Goal: Navigation & Orientation: Find specific page/section

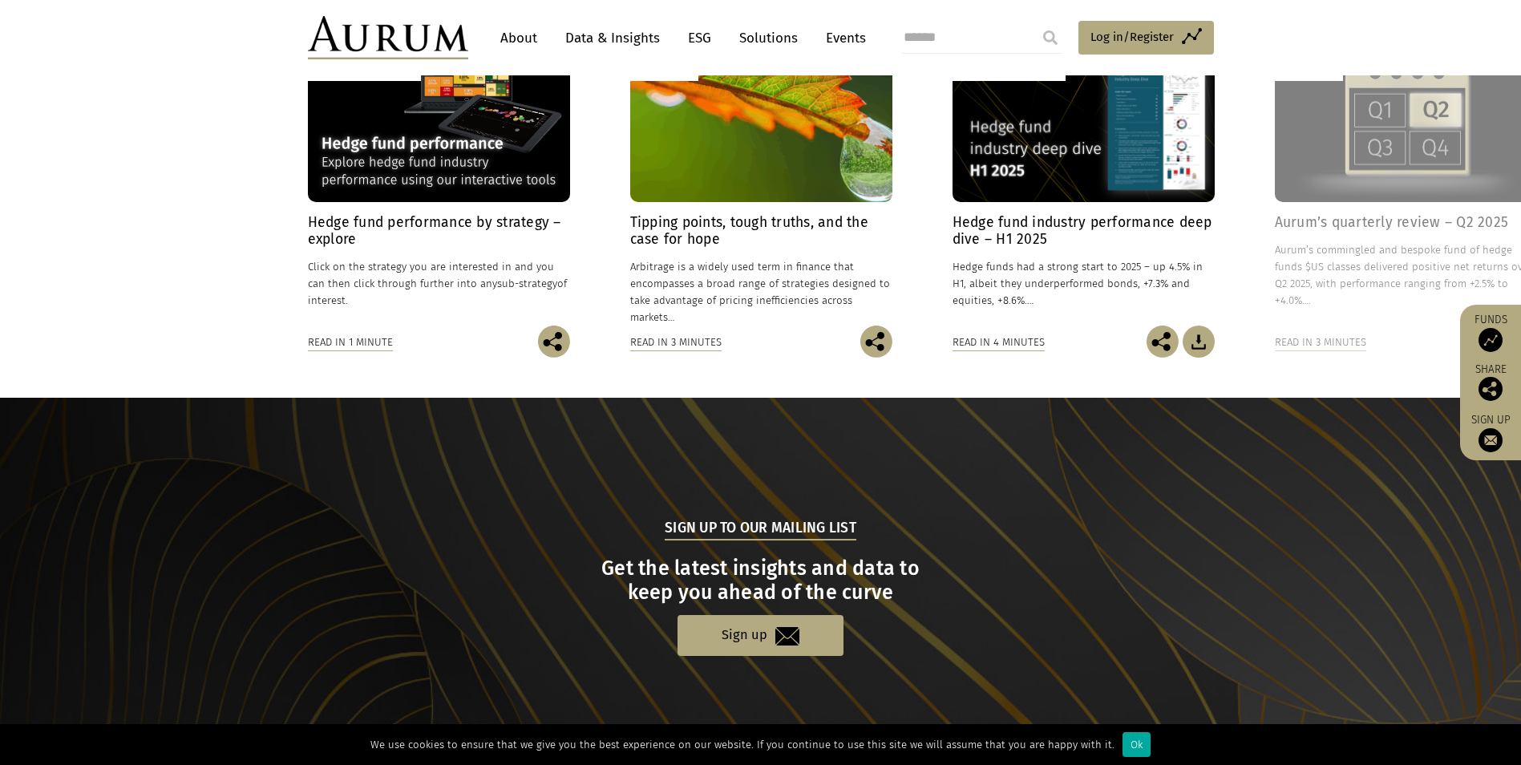
scroll to position [1452, 0]
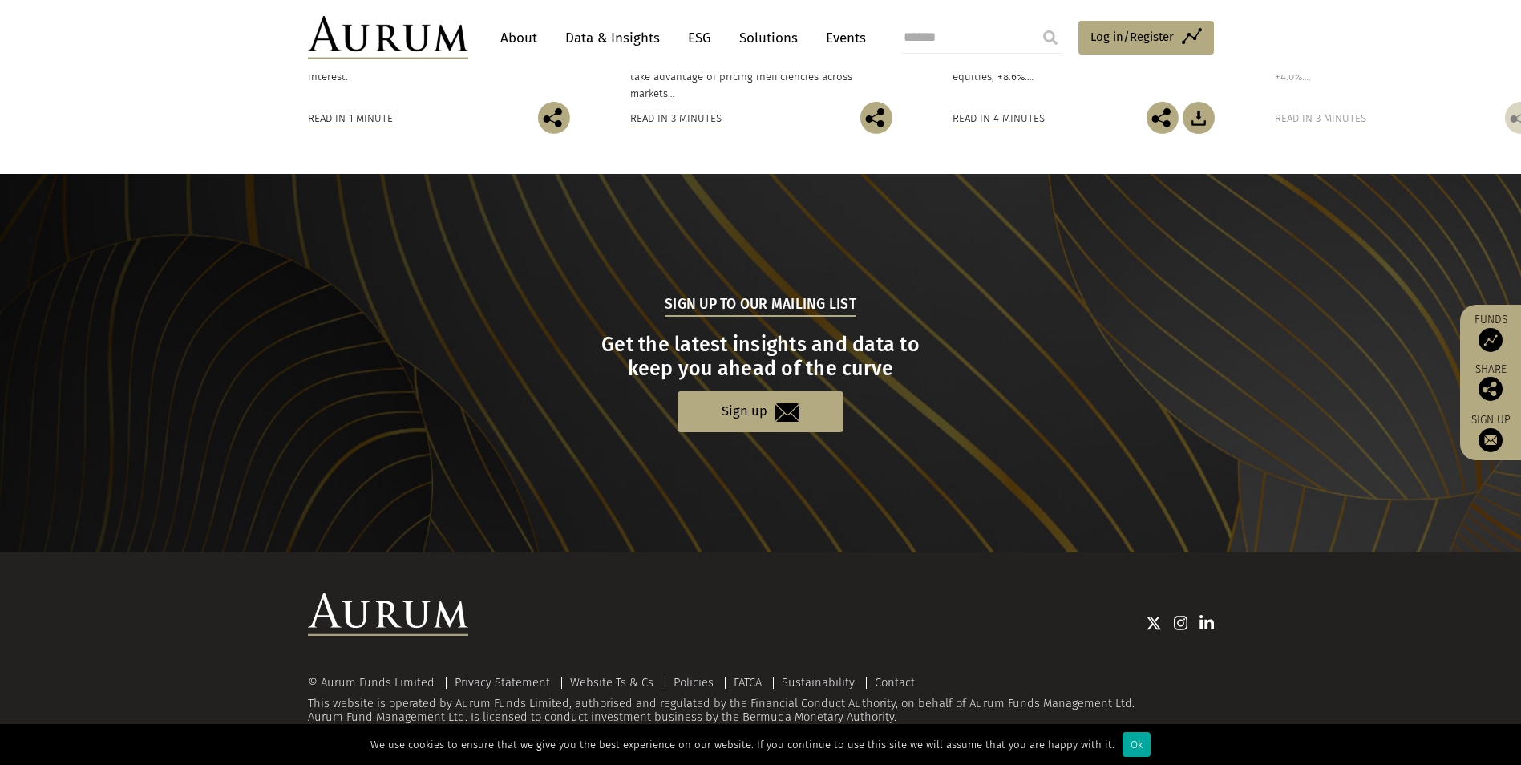
click at [515, 35] on link "About" at bounding box center [518, 38] width 53 height 30
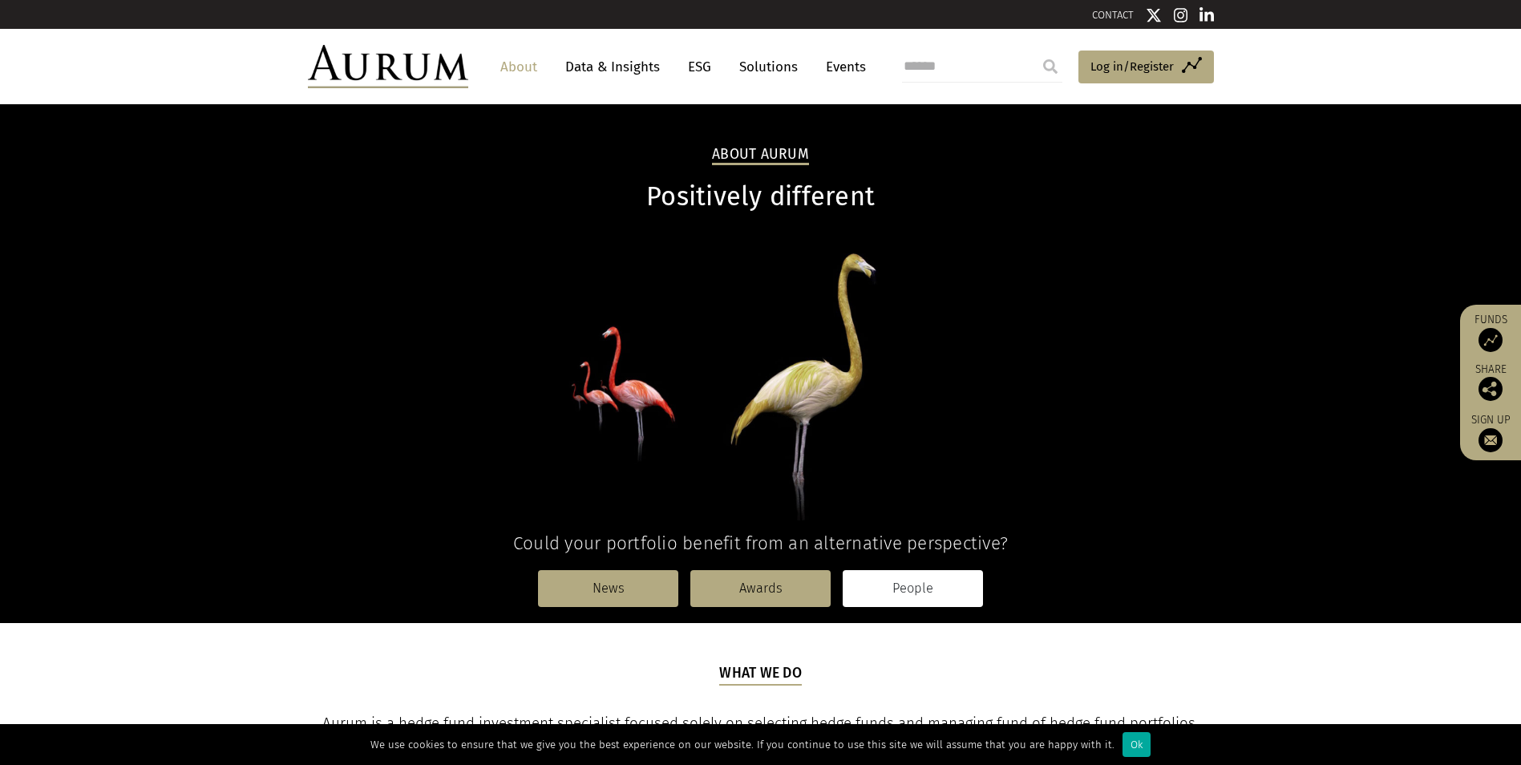
click at [881, 586] on link "People" at bounding box center [913, 588] width 140 height 37
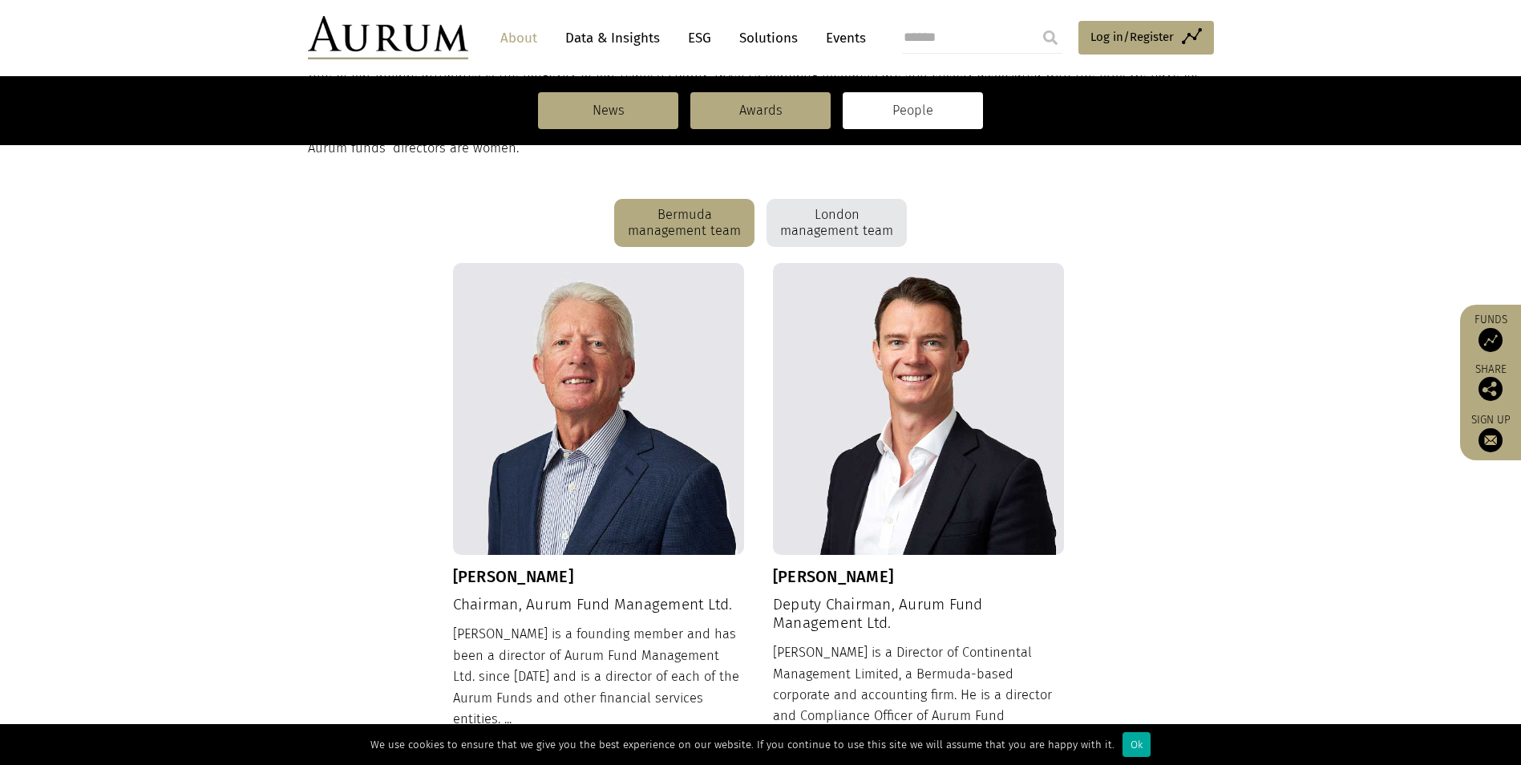
scroll to position [401, 0]
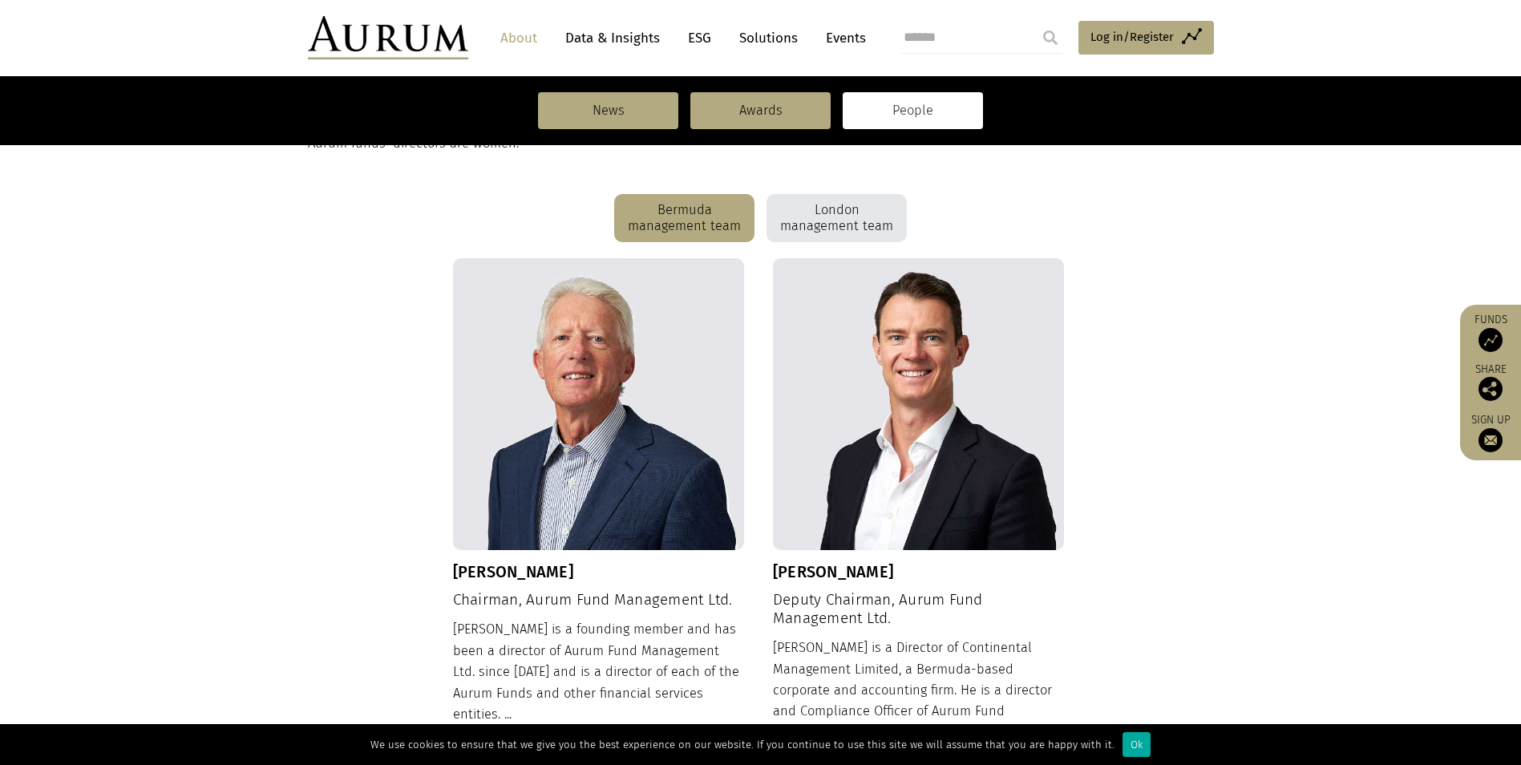
click at [827, 216] on div "London management team" at bounding box center [836, 218] width 140 height 48
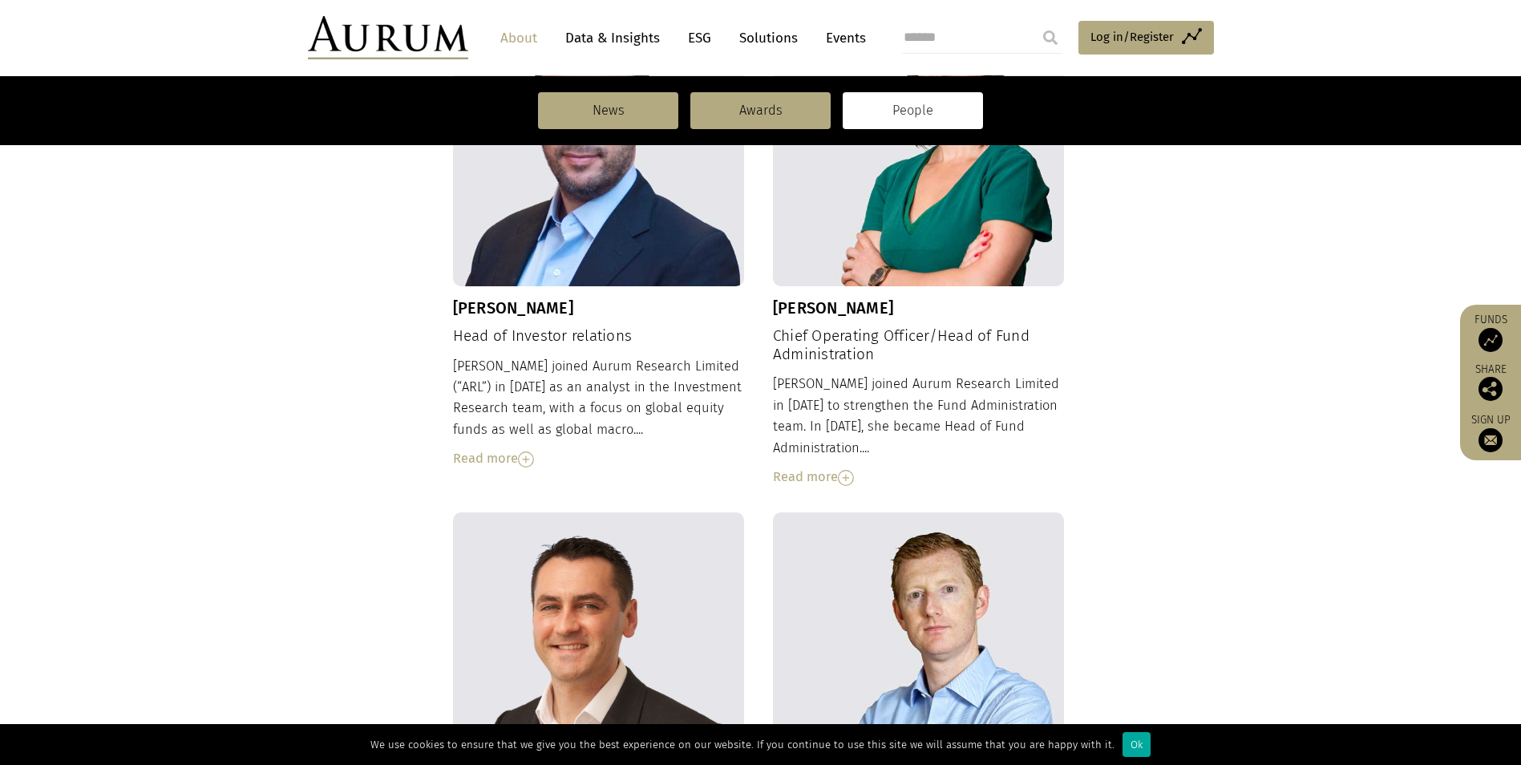
scroll to position [1147, 0]
